Goal: Information Seeking & Learning: Learn about a topic

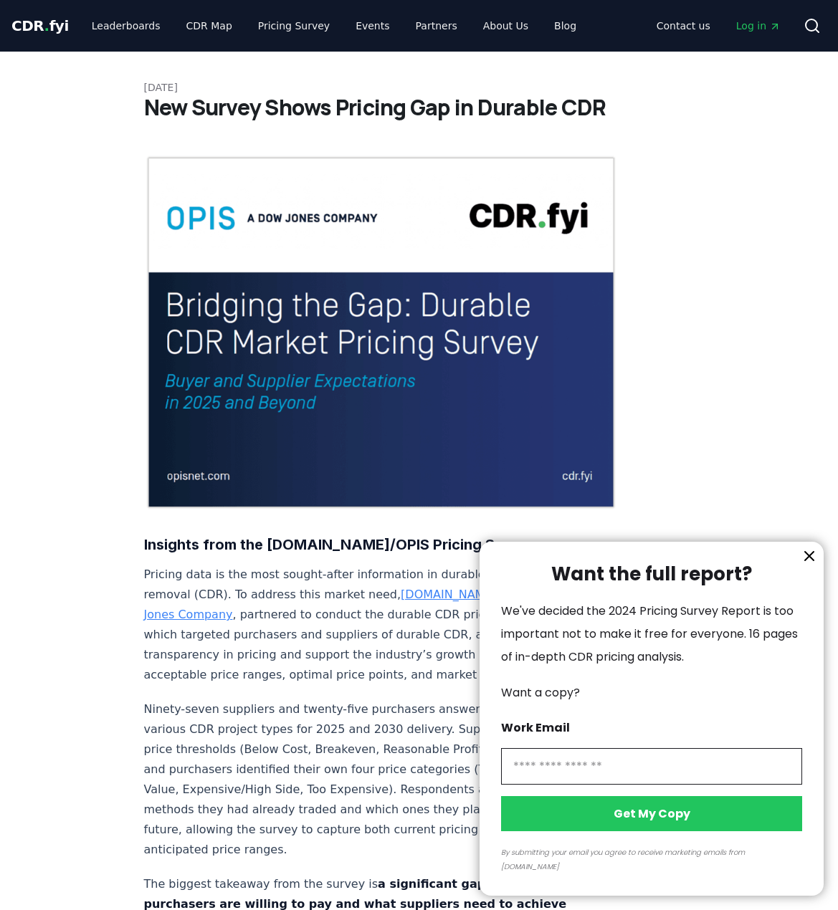
click at [814, 565] on icon "information" at bounding box center [809, 556] width 17 height 17
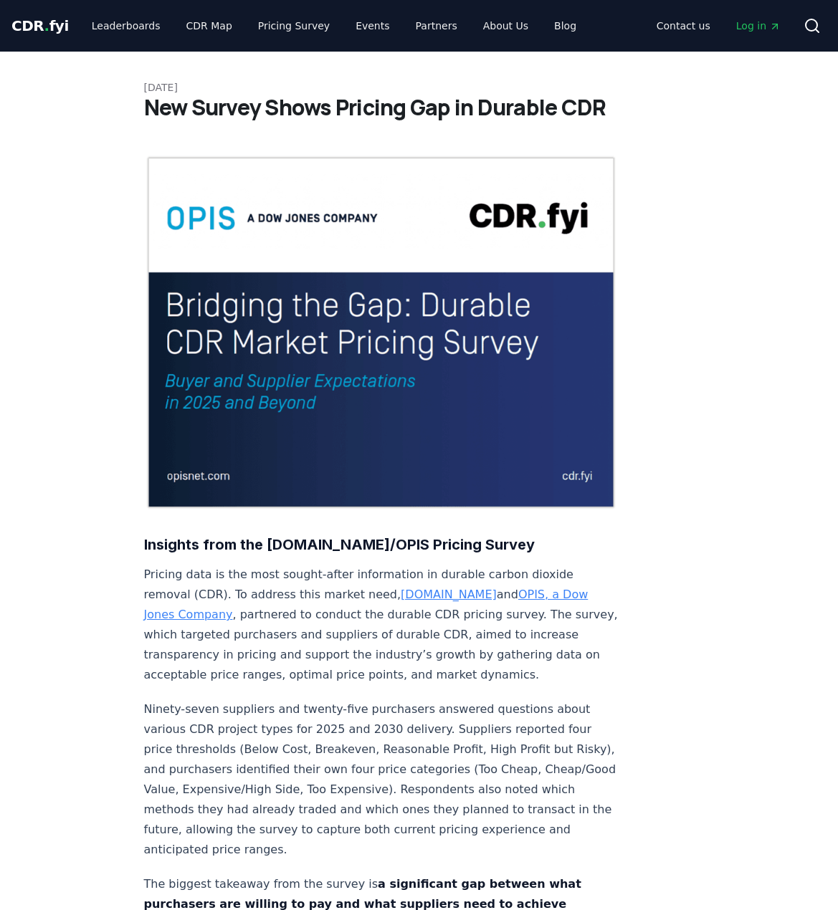
click at [482, 31] on link "About Us" at bounding box center [506, 26] width 68 height 26
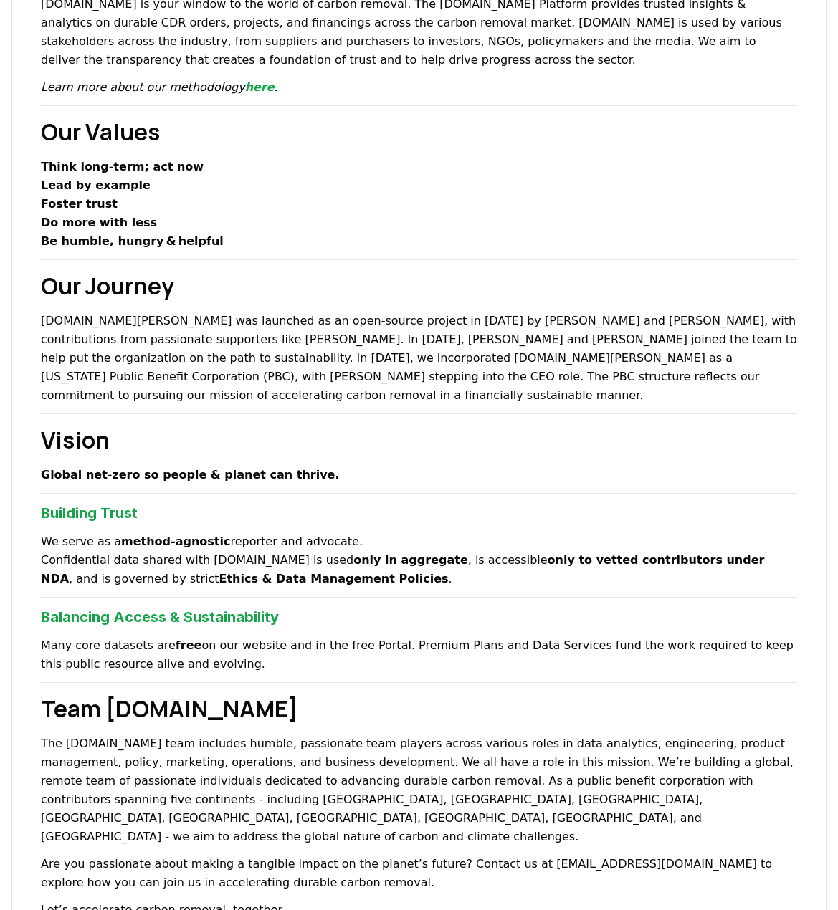
scroll to position [573, 0]
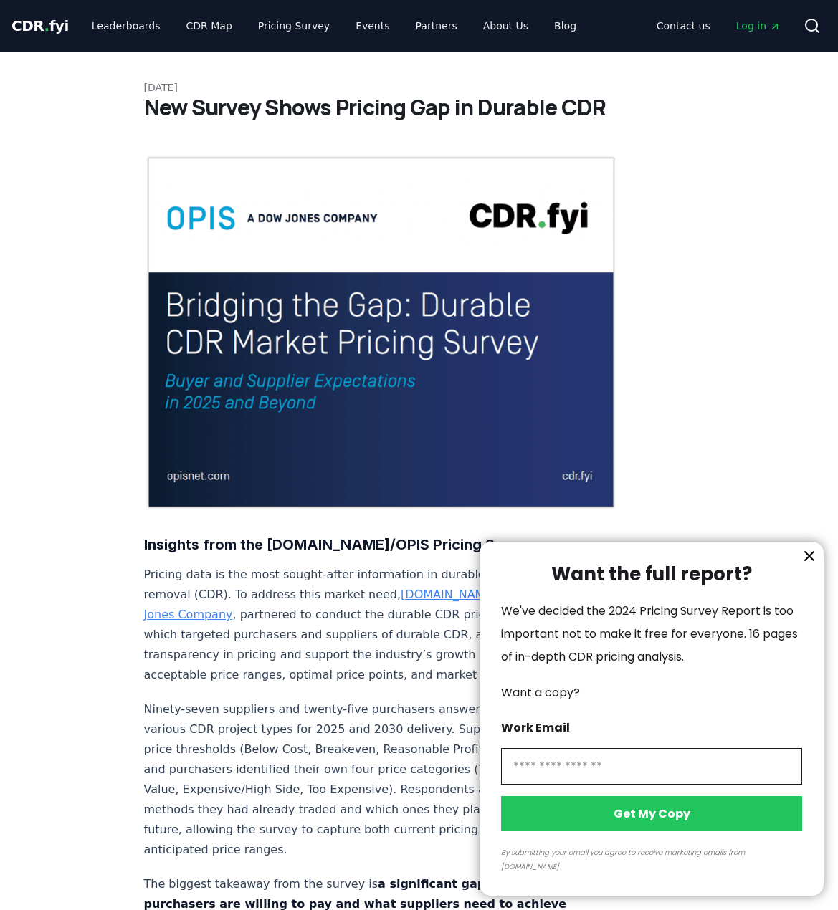
click at [810, 560] on icon "information" at bounding box center [809, 556] width 9 height 9
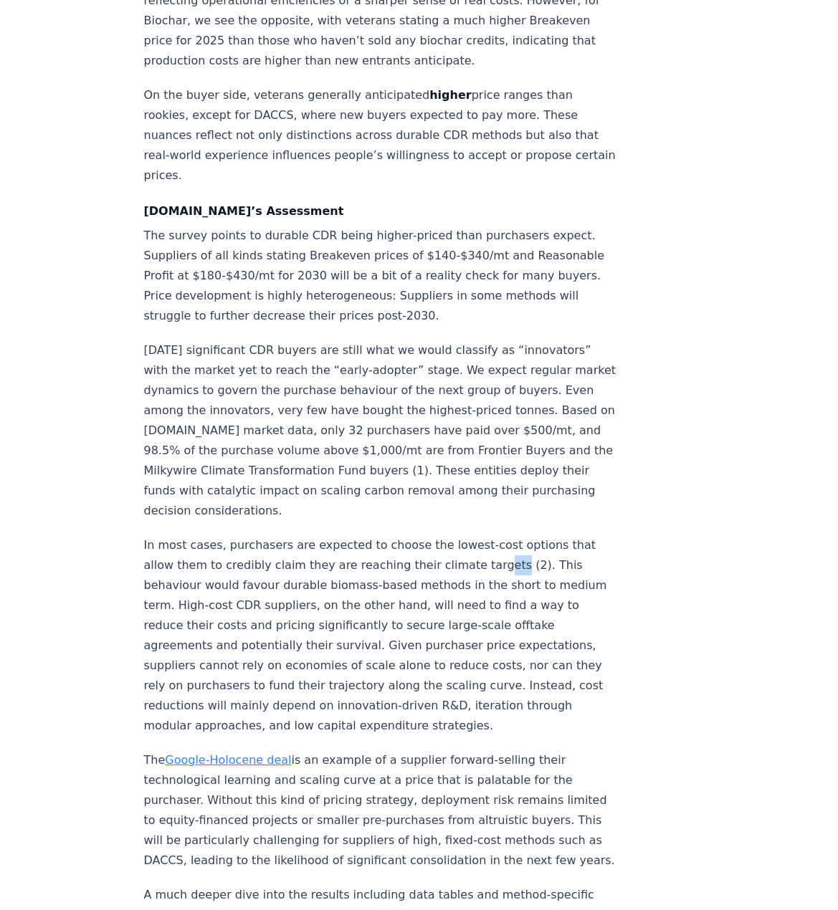
scroll to position [1799, 0]
